Goal: Task Accomplishment & Management: Complete application form

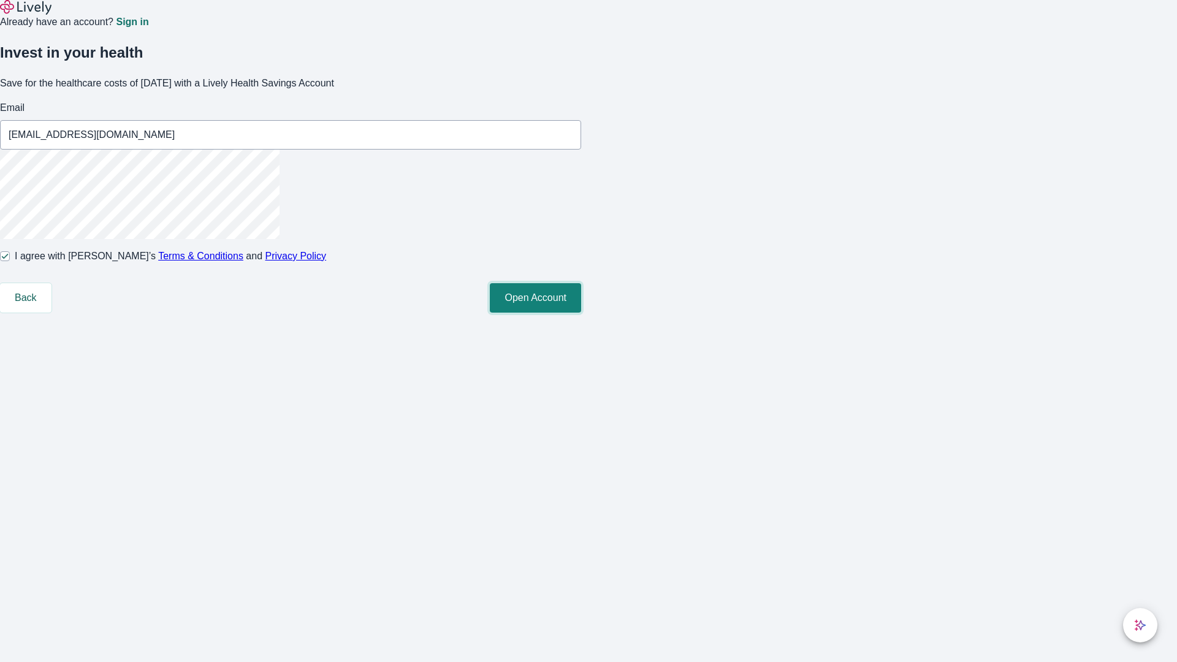
click at [581, 313] on button "Open Account" at bounding box center [535, 297] width 91 height 29
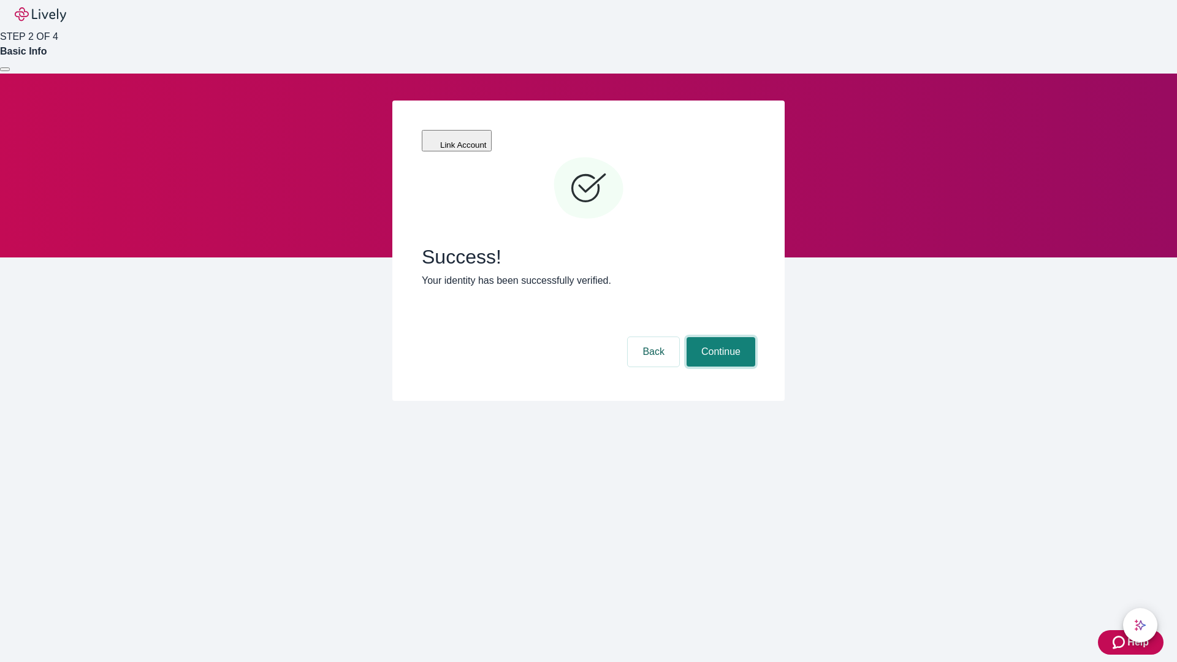
click at [719, 337] on button "Continue" at bounding box center [721, 351] width 69 height 29
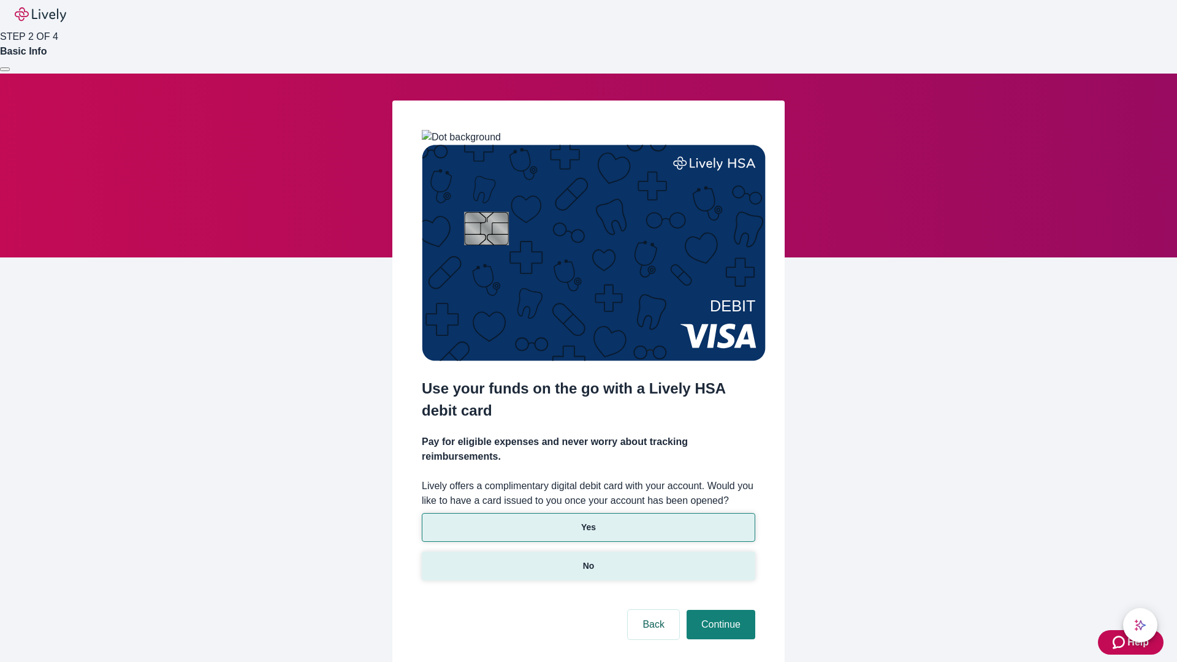
click at [588, 560] on p "No" at bounding box center [589, 566] width 12 height 13
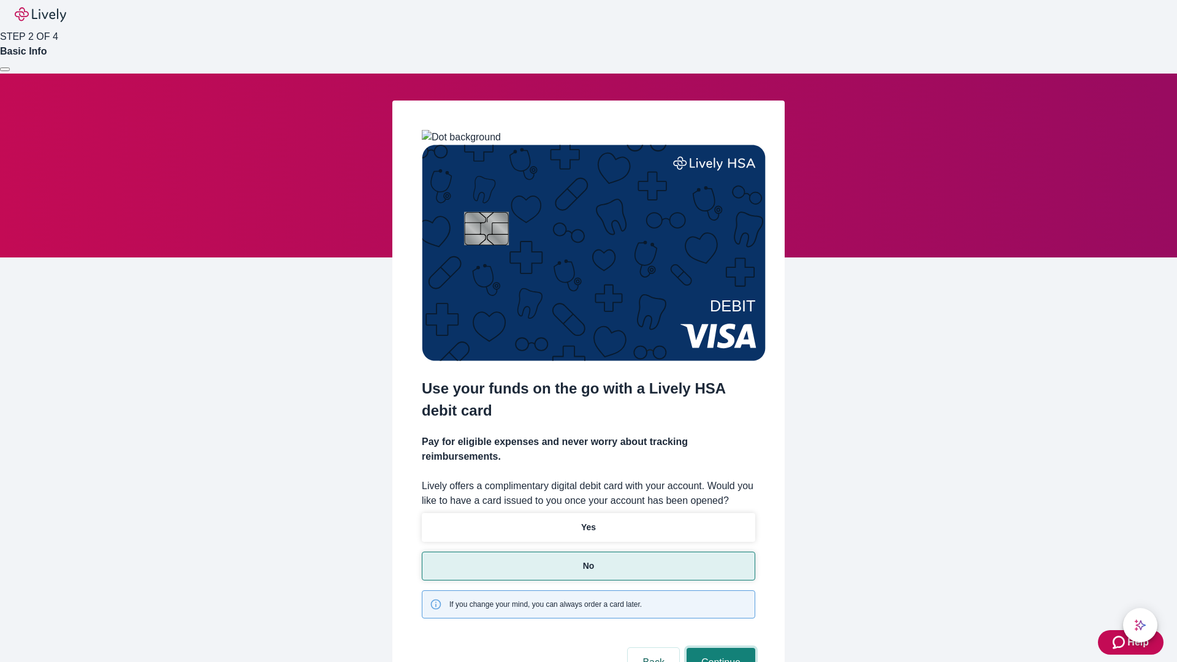
click at [719, 648] on button "Continue" at bounding box center [721, 662] width 69 height 29
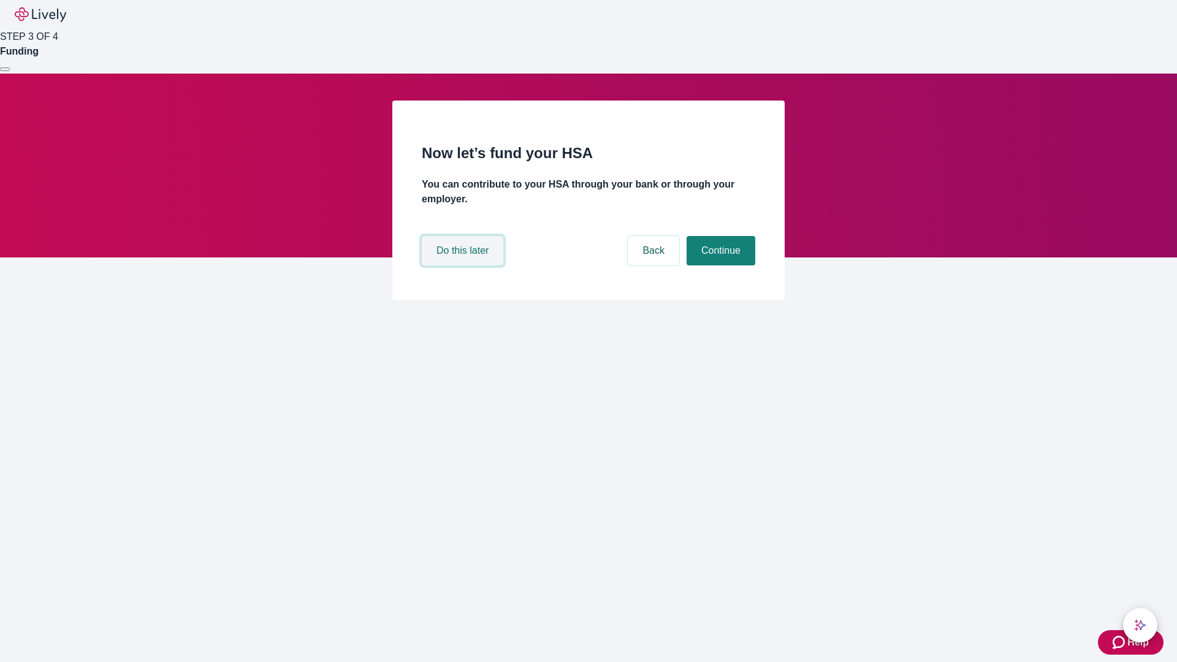
click at [464, 265] on button "Do this later" at bounding box center [463, 250] width 82 height 29
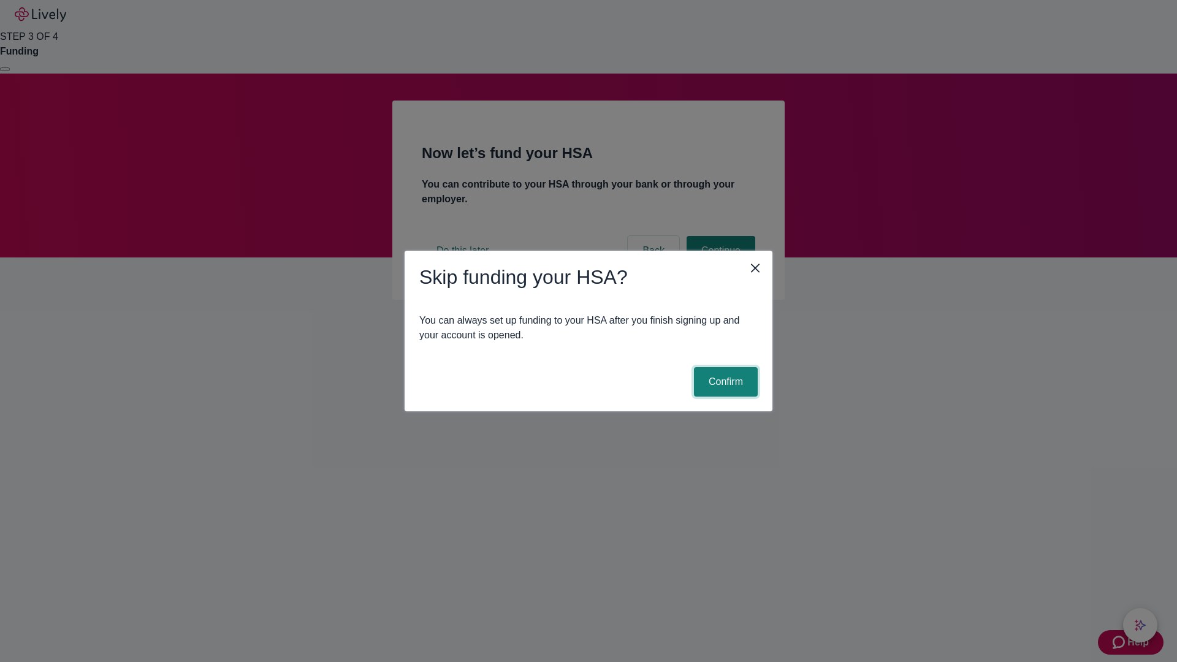
click at [724, 382] on button "Confirm" at bounding box center [726, 381] width 64 height 29
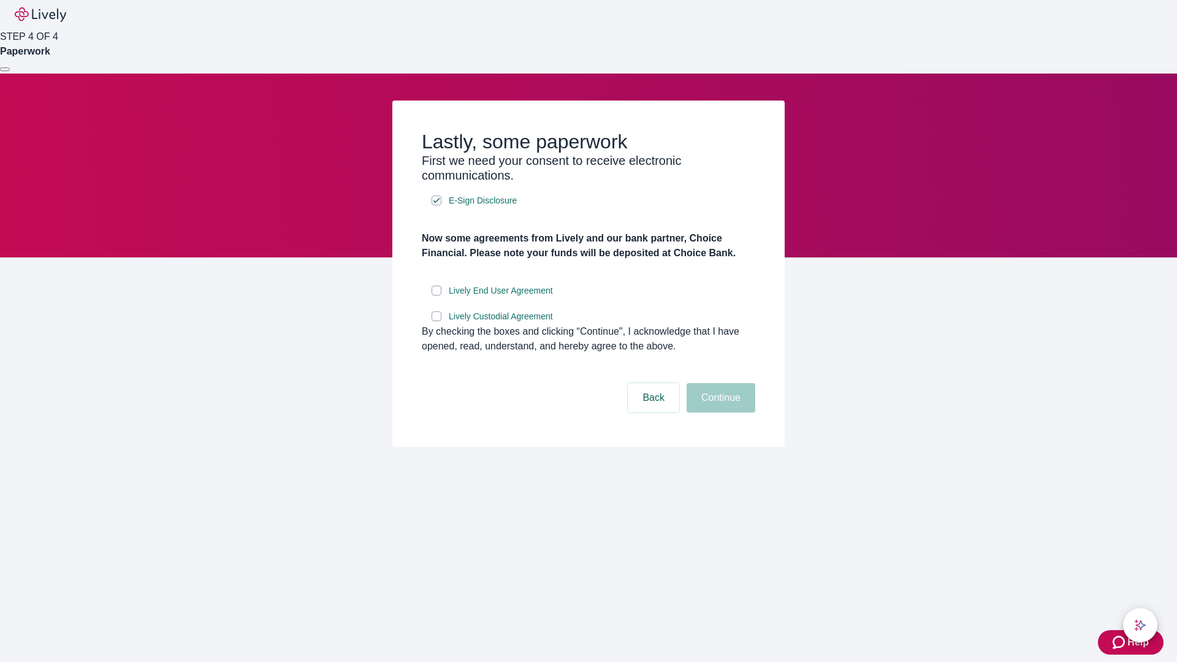
click at [436, 295] on input "Lively End User Agreement" at bounding box center [437, 291] width 10 height 10
checkbox input "true"
click at [436, 321] on input "Lively Custodial Agreement" at bounding box center [437, 316] width 10 height 10
checkbox input "true"
click at [719, 413] on button "Continue" at bounding box center [721, 397] width 69 height 29
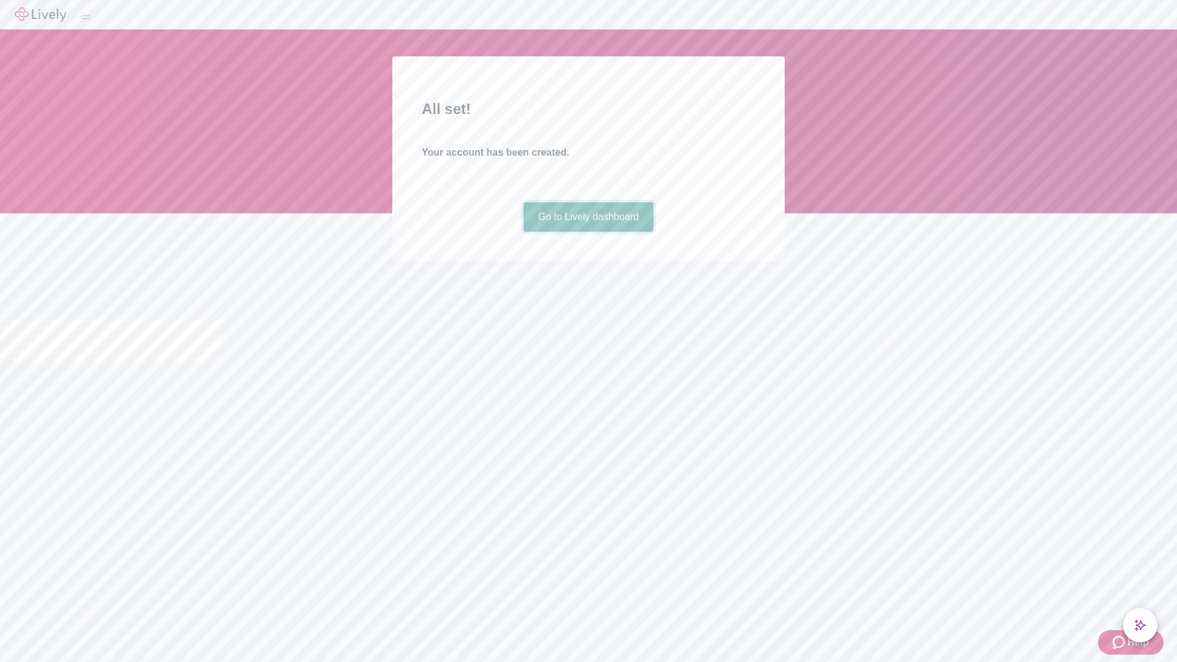
click at [588, 232] on link "Go to Lively dashboard" at bounding box center [588, 216] width 131 height 29
